Goal: Find specific page/section: Find specific page/section

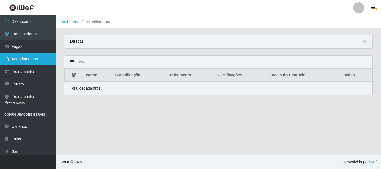
click at [20, 56] on link "Agendamentos" at bounding box center [28, 59] width 56 height 13
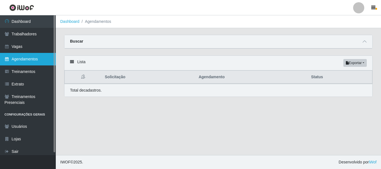
click at [25, 60] on link "Agendamentos" at bounding box center [28, 59] width 56 height 13
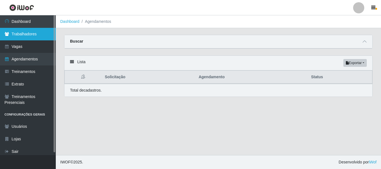
click at [21, 35] on link "Trabalhadores" at bounding box center [28, 34] width 56 height 13
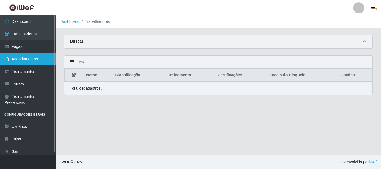
click at [19, 59] on link "Agendamentos" at bounding box center [28, 59] width 56 height 13
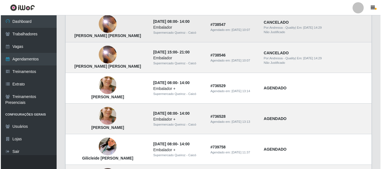
scroll to position [330, 0]
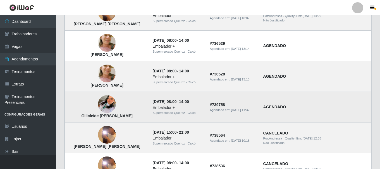
click at [107, 109] on img at bounding box center [107, 105] width 18 height 32
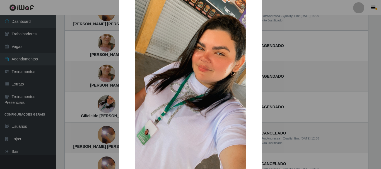
scroll to position [56, 0]
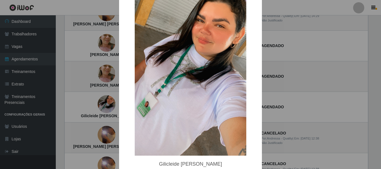
click at [97, 76] on div "× Gilicleide [PERSON_NAME] OK Cancel" at bounding box center [190, 84] width 381 height 169
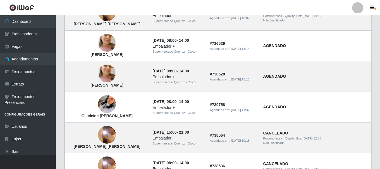
click at [98, 76] on img at bounding box center [107, 74] width 18 height 34
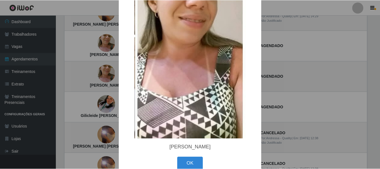
scroll to position [95, 0]
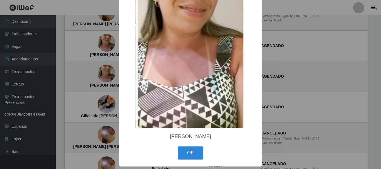
click at [332, 45] on div "× [PERSON_NAME] OK Cancel" at bounding box center [190, 84] width 381 height 169
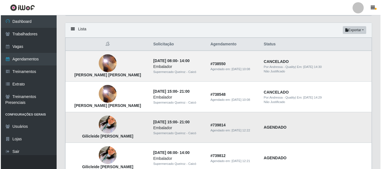
scroll to position [23, 0]
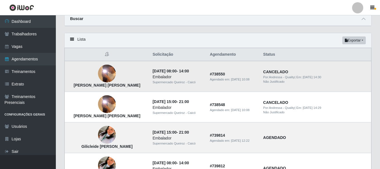
click at [104, 68] on img at bounding box center [107, 74] width 18 height 40
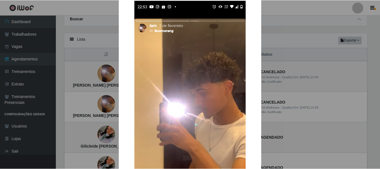
scroll to position [0, 0]
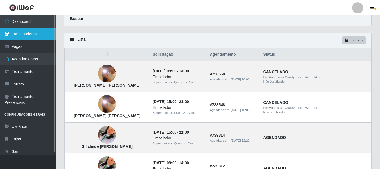
click at [28, 30] on link "Trabalhadores" at bounding box center [28, 34] width 56 height 13
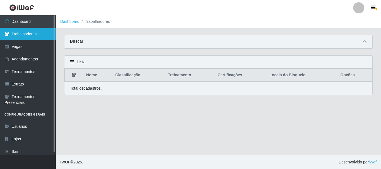
click at [22, 34] on link "Trabalhadores" at bounding box center [28, 34] width 56 height 13
